Goal: Information Seeking & Learning: Learn about a topic

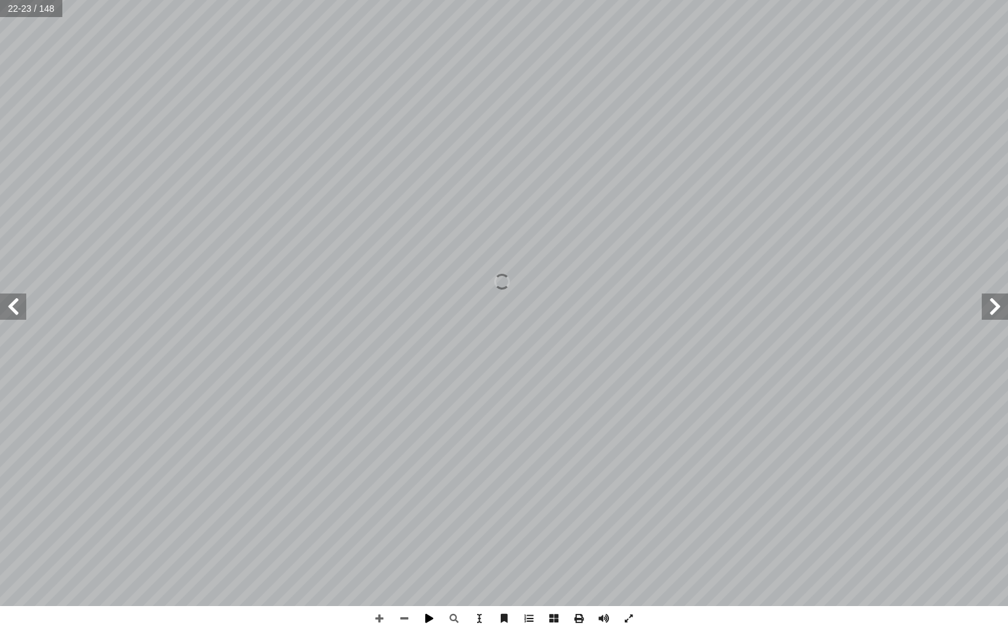
click at [431, 614] on span at bounding box center [429, 618] width 25 height 25
click at [408, 613] on span at bounding box center [404, 618] width 25 height 25
click at [986, 307] on span at bounding box center [995, 306] width 26 height 26
click at [993, 302] on span at bounding box center [995, 306] width 26 height 26
click at [987, 295] on span at bounding box center [995, 306] width 26 height 26
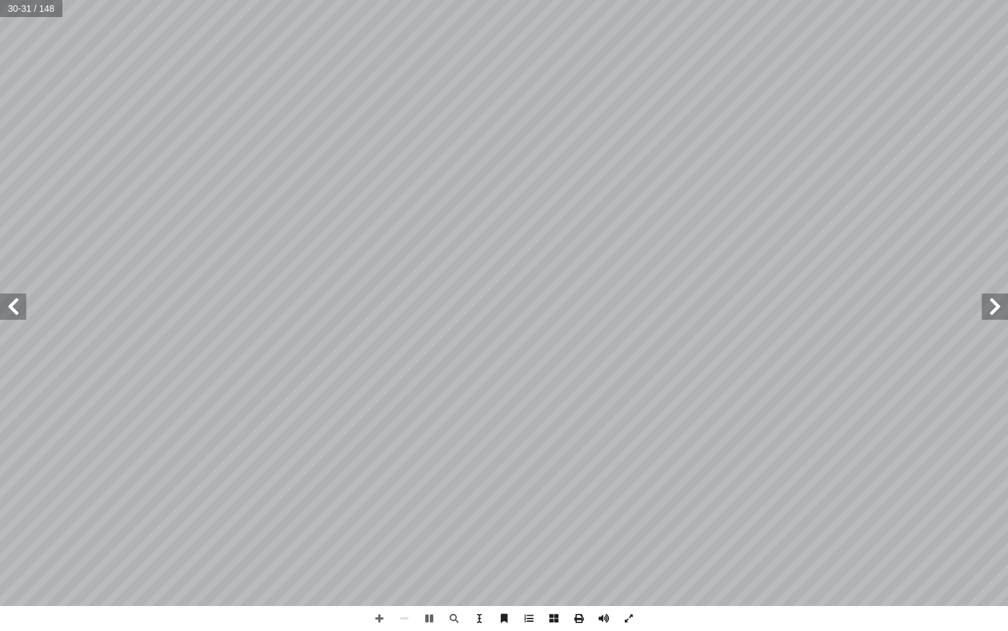
click at [987, 295] on span at bounding box center [995, 306] width 26 height 26
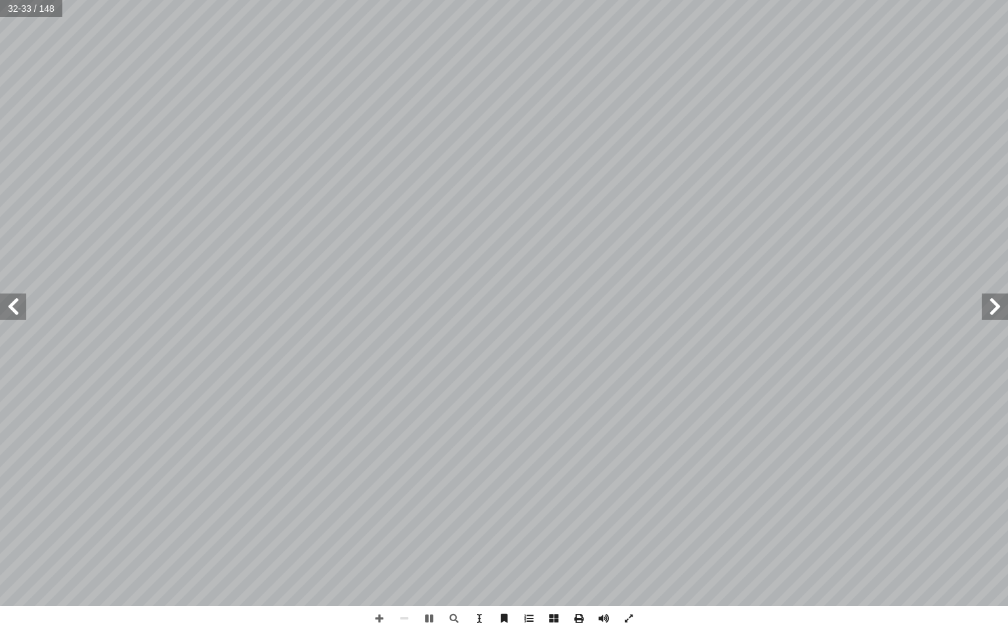
click at [987, 295] on span at bounding box center [995, 306] width 26 height 26
click at [987, 317] on span at bounding box center [995, 306] width 26 height 26
click at [985, 307] on span at bounding box center [995, 306] width 26 height 26
click at [992, 309] on span at bounding box center [995, 306] width 26 height 26
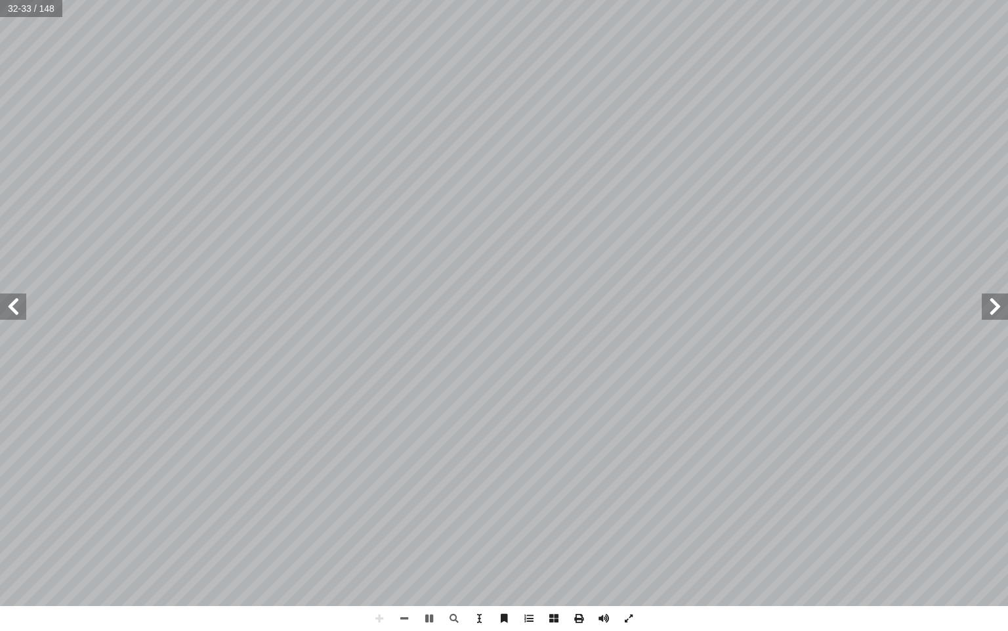
click at [992, 309] on span at bounding box center [995, 306] width 26 height 26
click at [407, 622] on span at bounding box center [404, 618] width 25 height 25
click at [991, 305] on span at bounding box center [995, 306] width 26 height 26
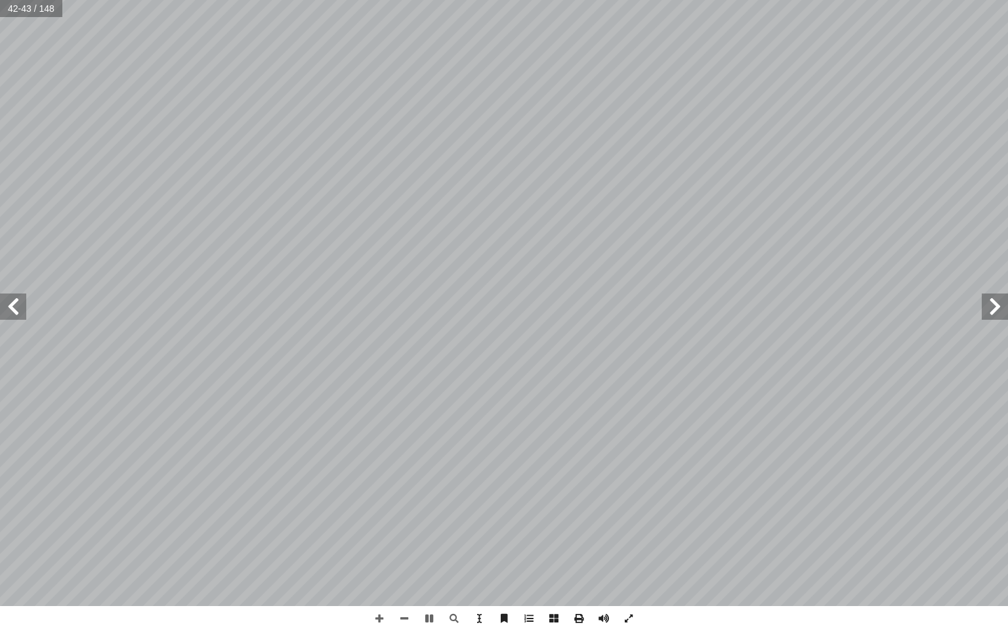
click at [991, 305] on span at bounding box center [995, 306] width 26 height 26
click at [991, 304] on span at bounding box center [995, 306] width 26 height 26
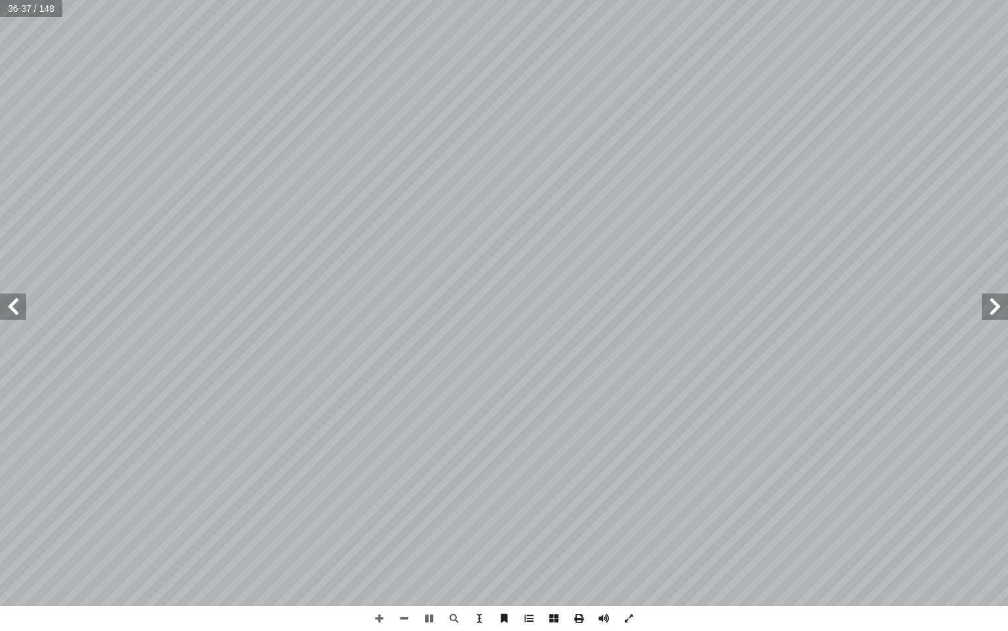
click at [991, 304] on span at bounding box center [995, 306] width 26 height 26
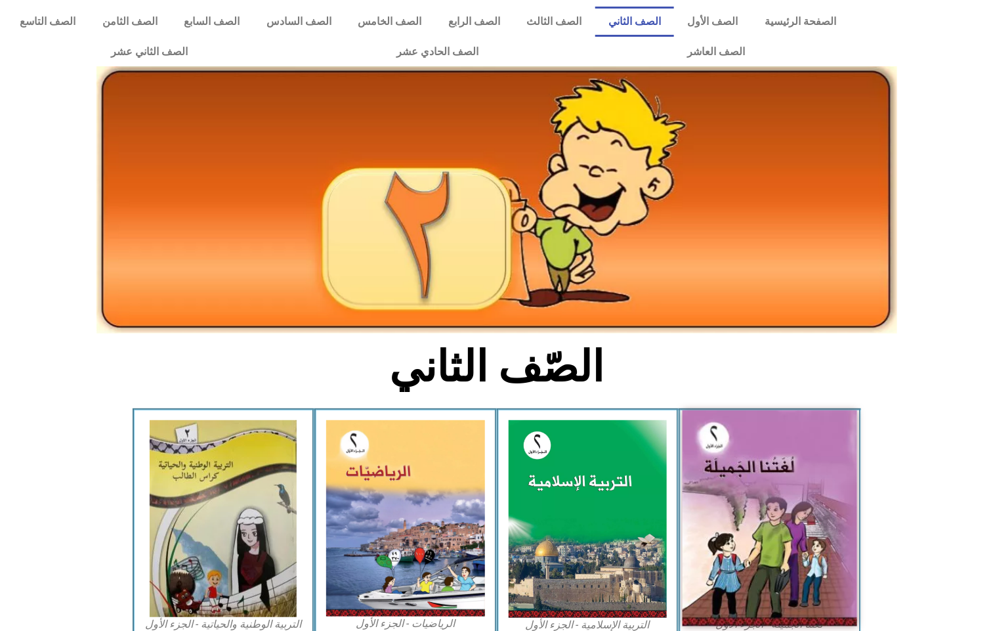
click at [831, 524] on img at bounding box center [769, 518] width 175 height 216
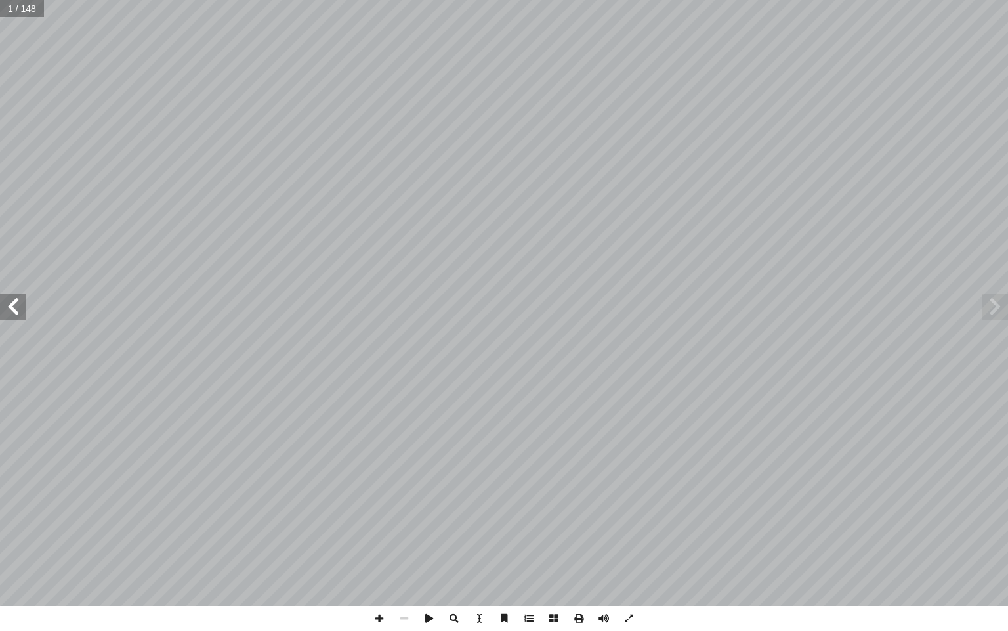
click at [5, 301] on span at bounding box center [13, 306] width 26 height 26
click at [9, 296] on span at bounding box center [13, 306] width 26 height 26
click at [10, 294] on span at bounding box center [13, 306] width 26 height 26
click at [12, 289] on div "ة َ ميل َ ج ْ نا ال ُ ت َ غ ُ ل ليف: أ ا ّ فريق الت ٢ ُ زء ُ الج ل َّ و أ ال� ب…" at bounding box center [504, 303] width 1008 height 606
click at [14, 307] on span at bounding box center [13, 306] width 26 height 26
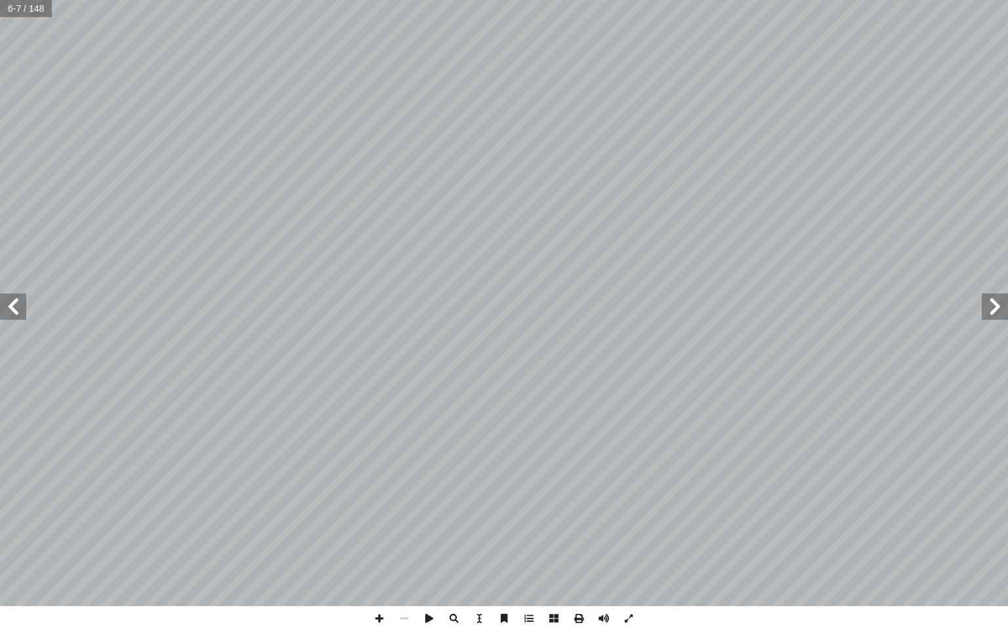
click at [14, 307] on span at bounding box center [13, 306] width 26 height 26
click at [20, 308] on span at bounding box center [13, 306] width 26 height 26
click at [16, 302] on span at bounding box center [13, 306] width 26 height 26
click at [20, 302] on span at bounding box center [13, 306] width 26 height 26
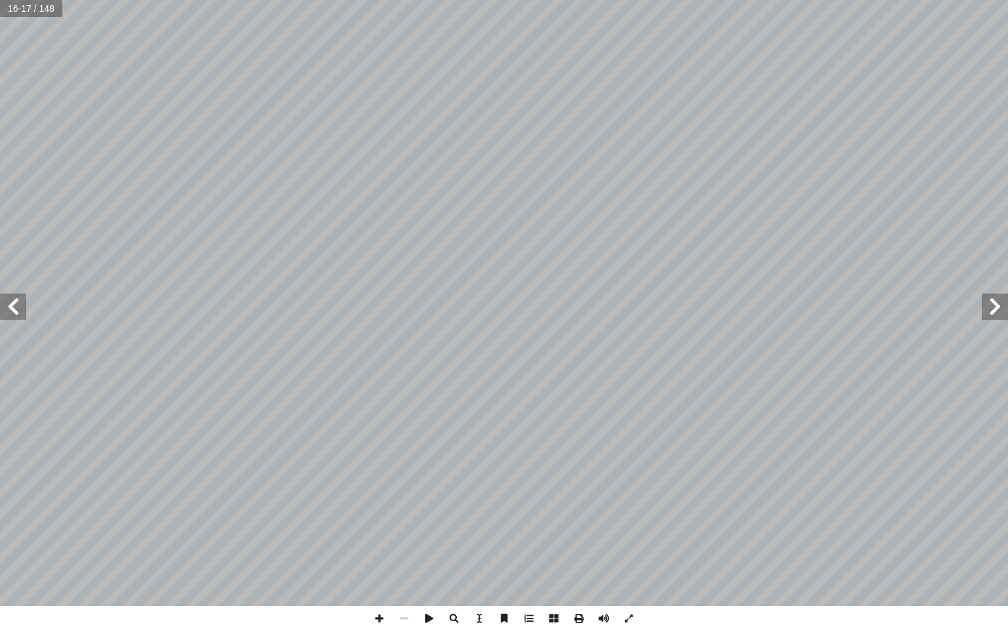
click at [20, 303] on span at bounding box center [13, 306] width 26 height 26
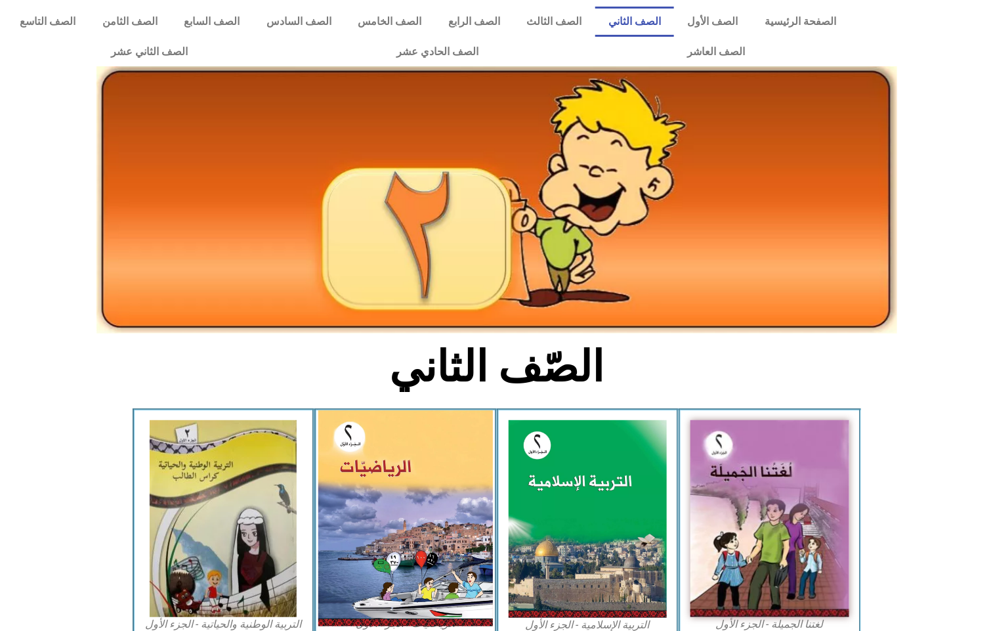
click at [384, 449] on img at bounding box center [405, 518] width 175 height 216
click at [390, 485] on img at bounding box center [405, 518] width 175 height 216
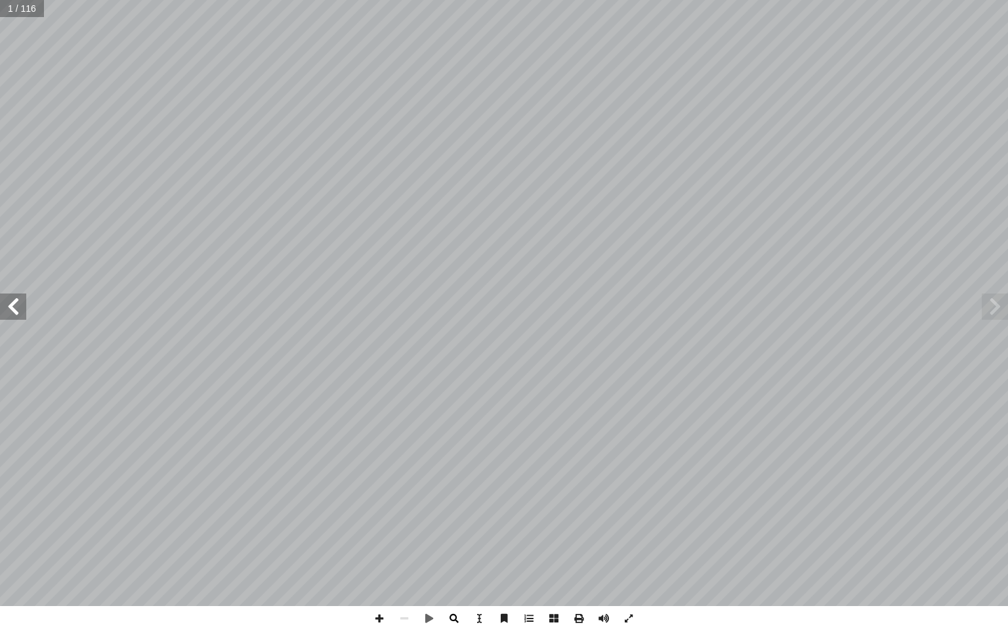
click at [451, 612] on span at bounding box center [454, 618] width 25 height 25
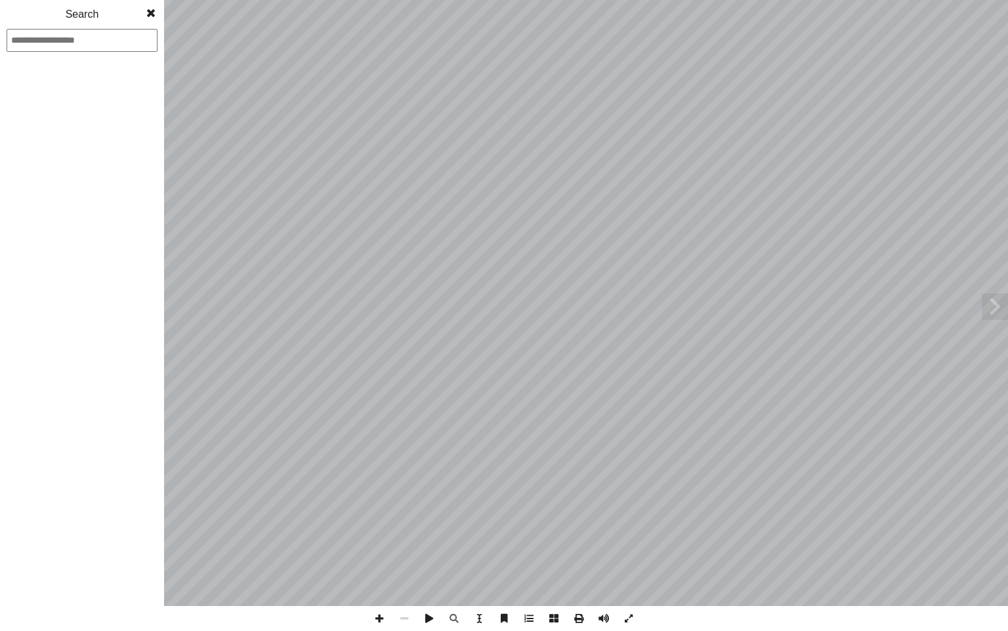
click at [89, 45] on input at bounding box center [82, 40] width 151 height 23
click at [24, 34] on input at bounding box center [82, 40] width 151 height 23
click at [53, 39] on input "**" at bounding box center [82, 40] width 151 height 23
click at [65, 41] on input "**" at bounding box center [82, 40] width 151 height 23
type input "**"
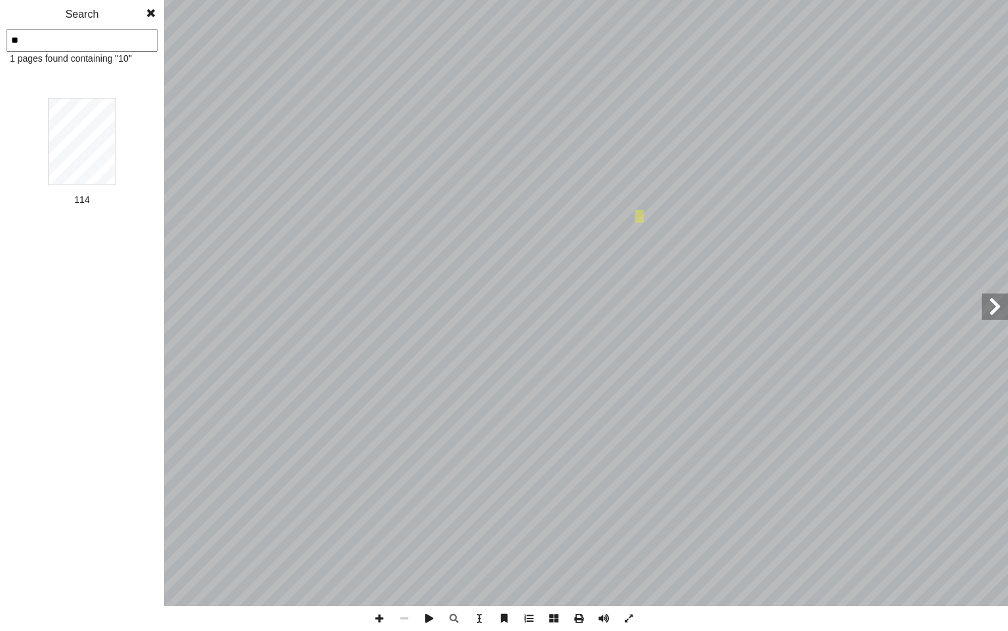
click at [99, 58] on div "** 1 pages found containing "10"" at bounding box center [82, 47] width 164 height 37
click at [155, 10] on span at bounding box center [151, 13] width 24 height 26
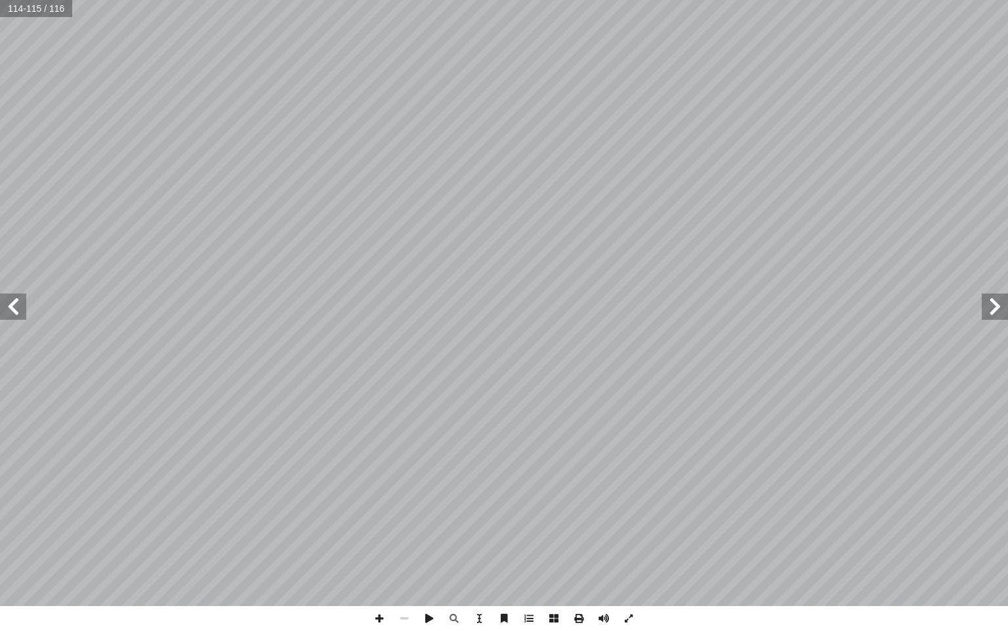
click at [14, 314] on span at bounding box center [13, 306] width 26 height 26
click at [0, 299] on span at bounding box center [13, 306] width 26 height 26
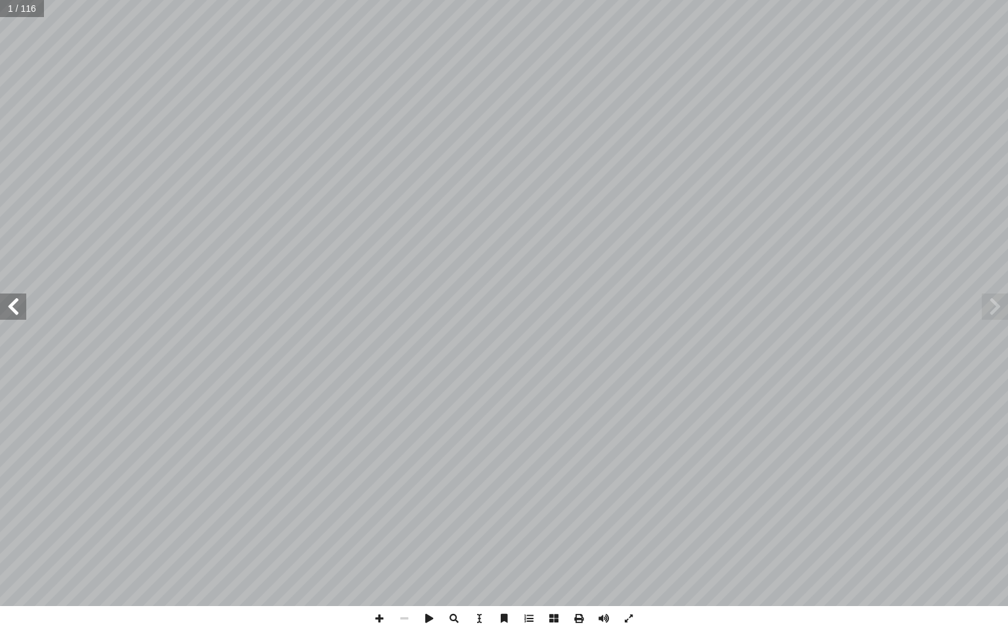
click at [0, 299] on span at bounding box center [13, 306] width 26 height 26
click at [20, 304] on span at bounding box center [13, 306] width 26 height 26
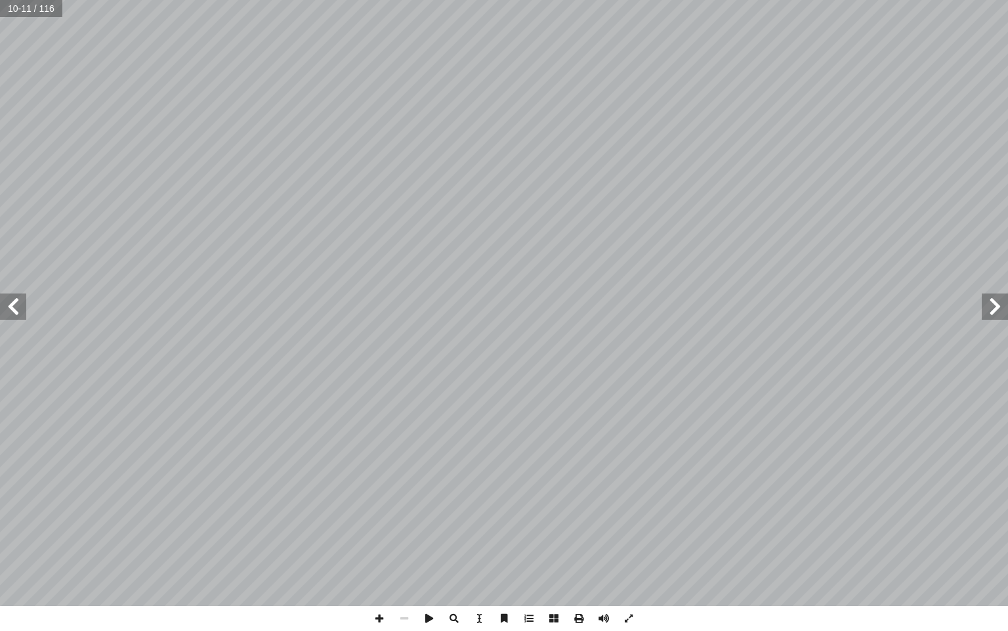
click at [1, 306] on span at bounding box center [13, 306] width 26 height 26
click at [1, 301] on span at bounding box center [13, 306] width 26 height 26
click at [383, 617] on span at bounding box center [379, 618] width 25 height 25
